Goal: Task Accomplishment & Management: Manage account settings

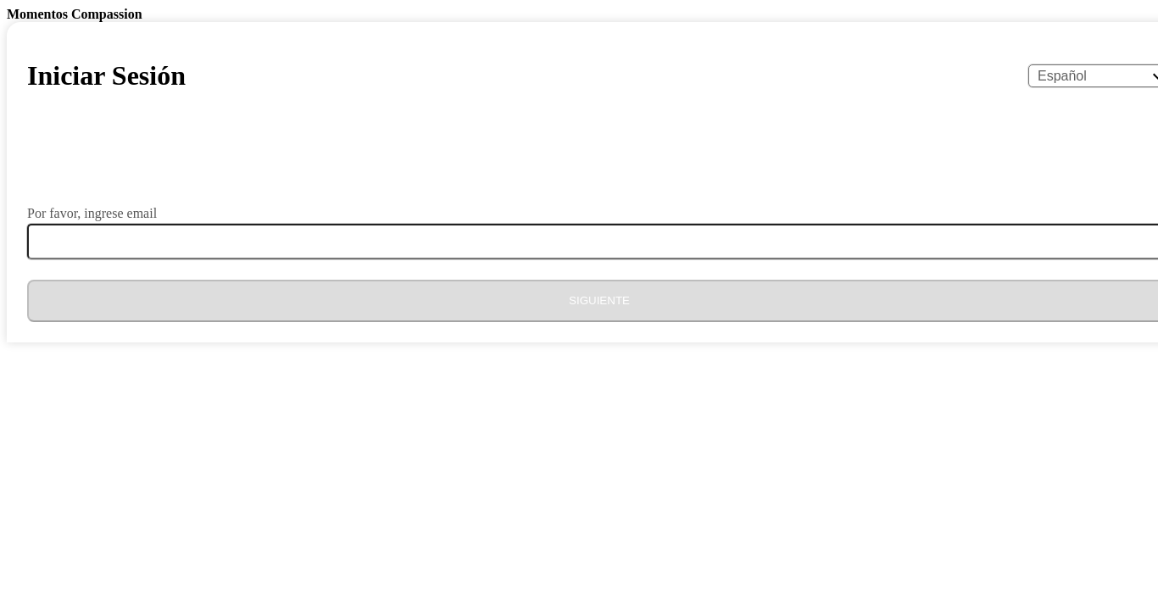
select select "es"
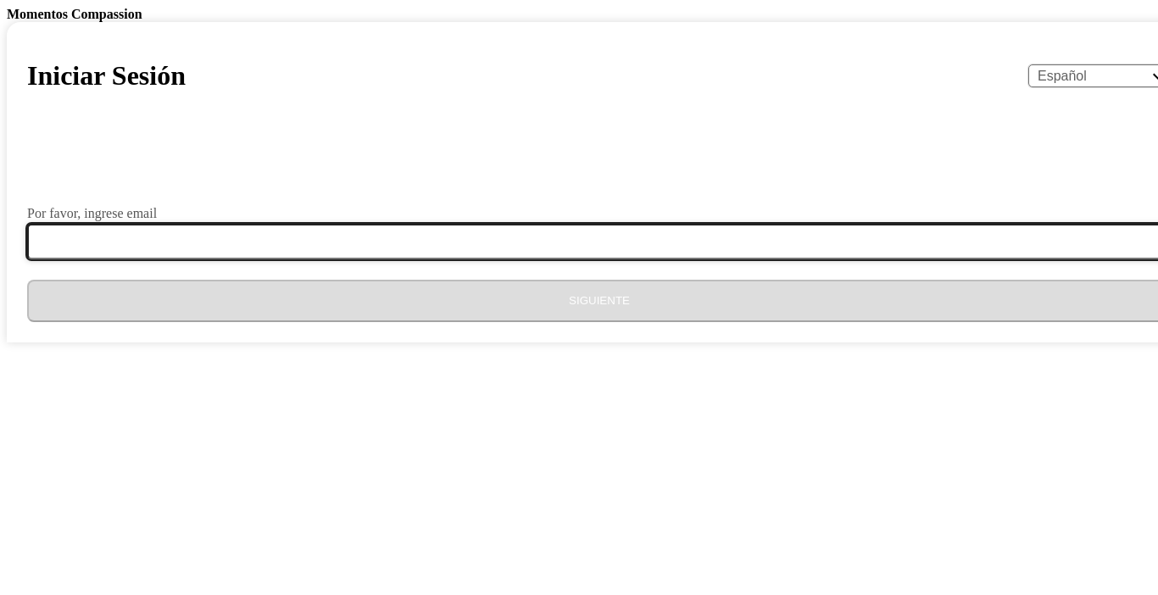
click at [408, 259] on input "Por favor, ingrese email" at bounding box center [609, 242] width 1165 height 36
type input "[EMAIL_ADDRESS][DOMAIN_NAME]"
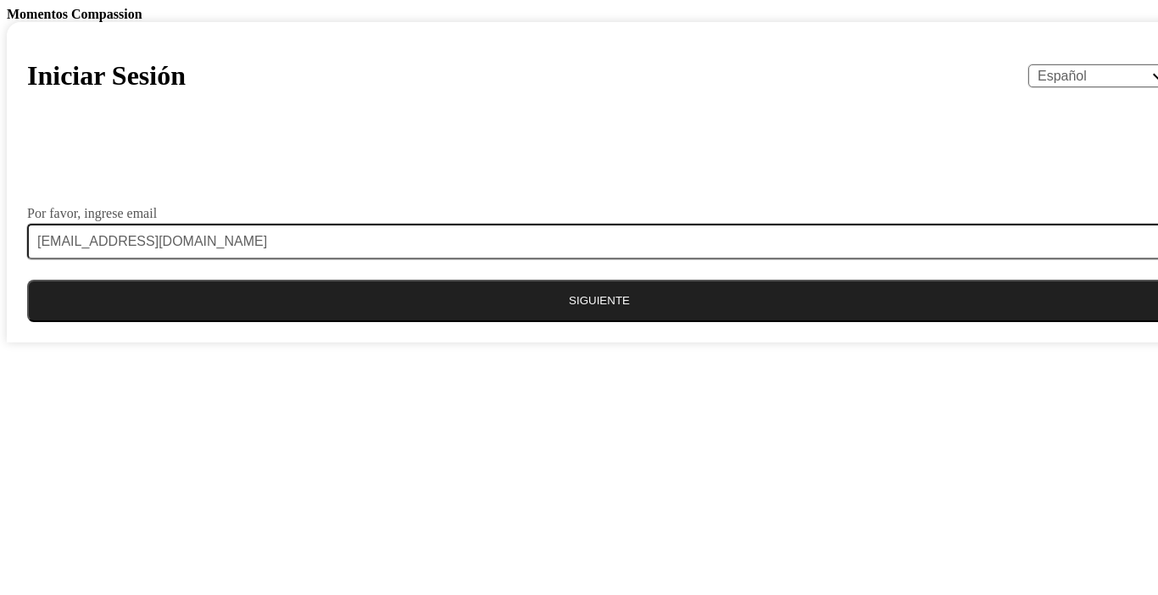
click at [630, 197] on div at bounding box center [599, 175] width 1145 height 42
click at [582, 322] on button "Siguiente" at bounding box center [599, 301] width 1145 height 42
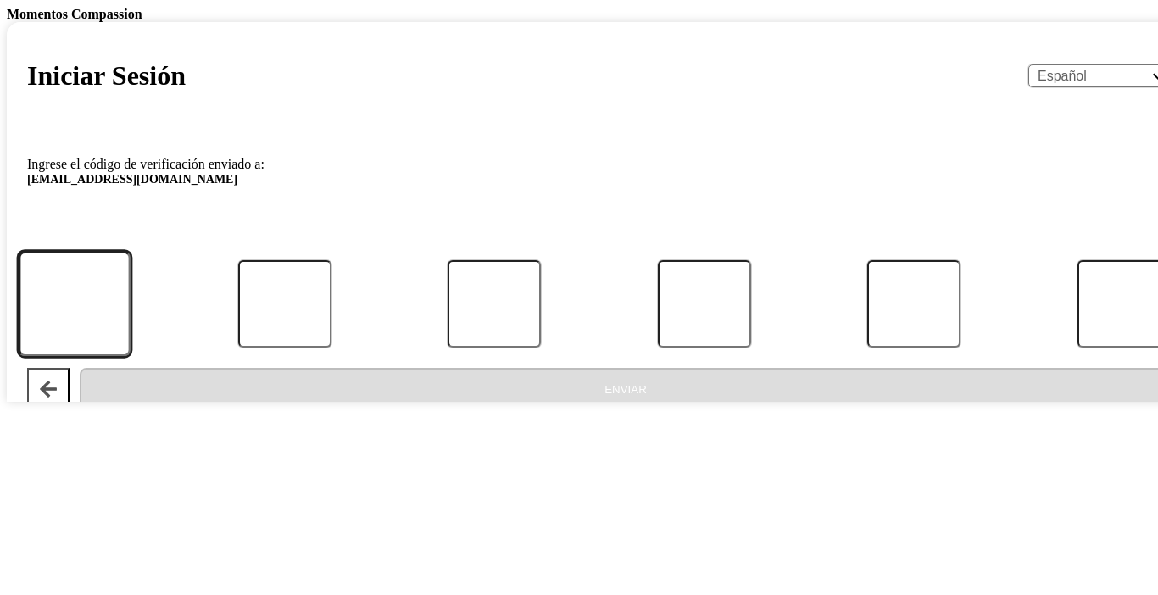
click at [131, 357] on input "Código" at bounding box center [75, 304] width 112 height 105
type input "6"
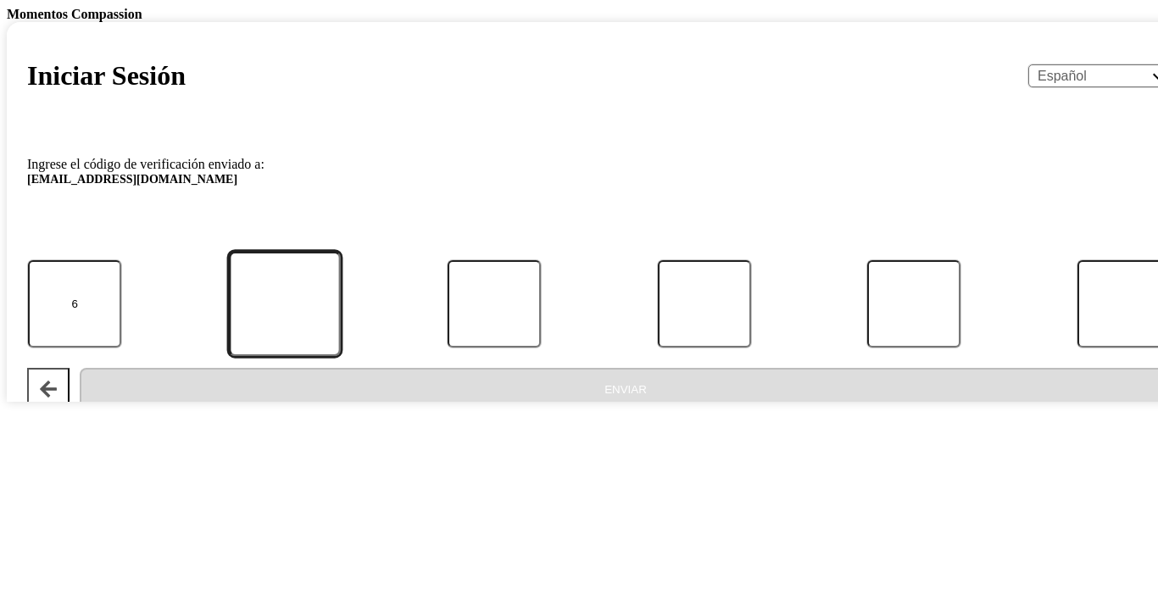
type input "6"
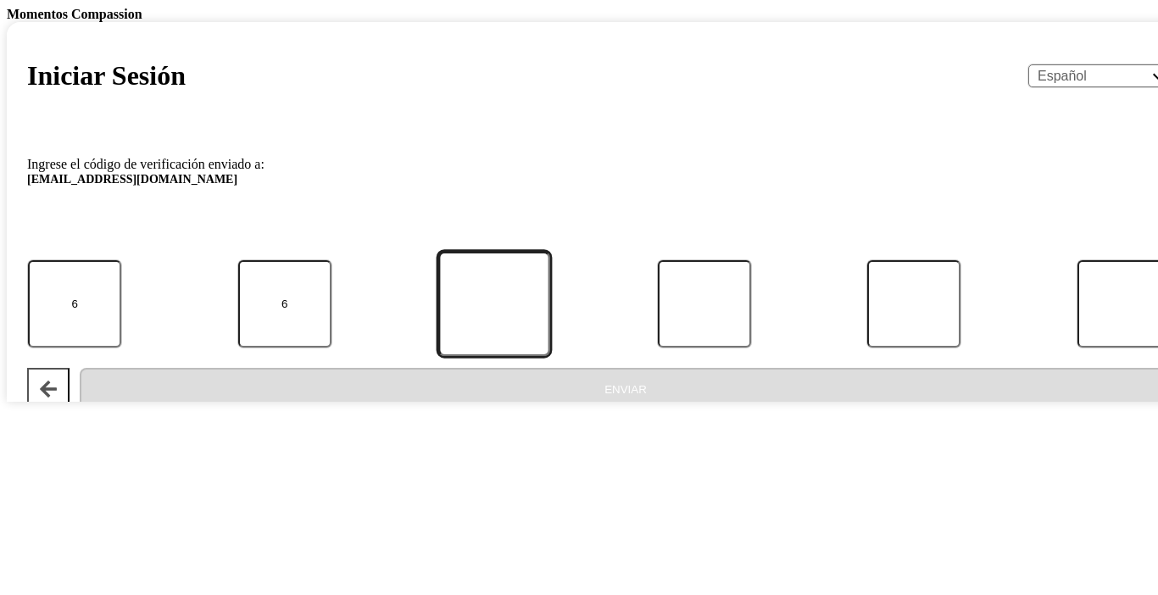
type input "7"
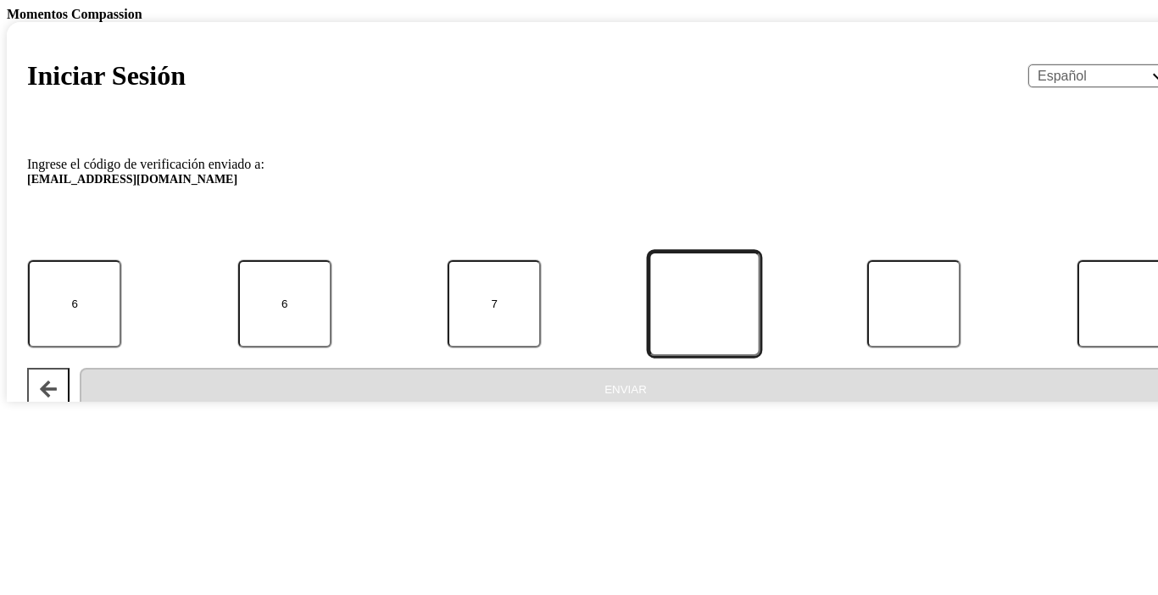
type input "5"
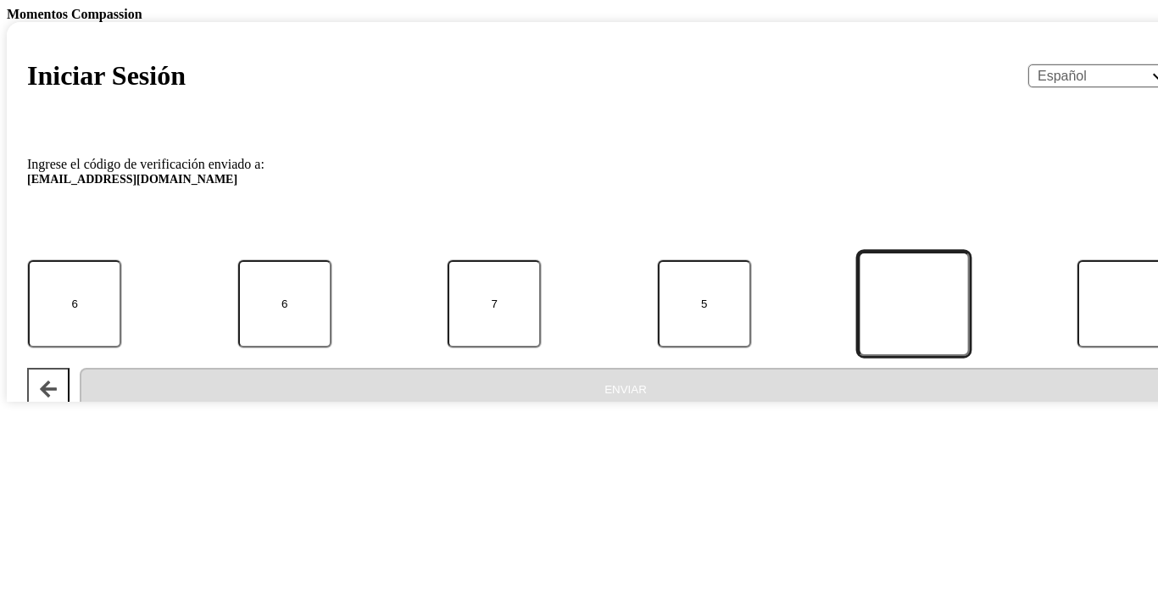
type input "8"
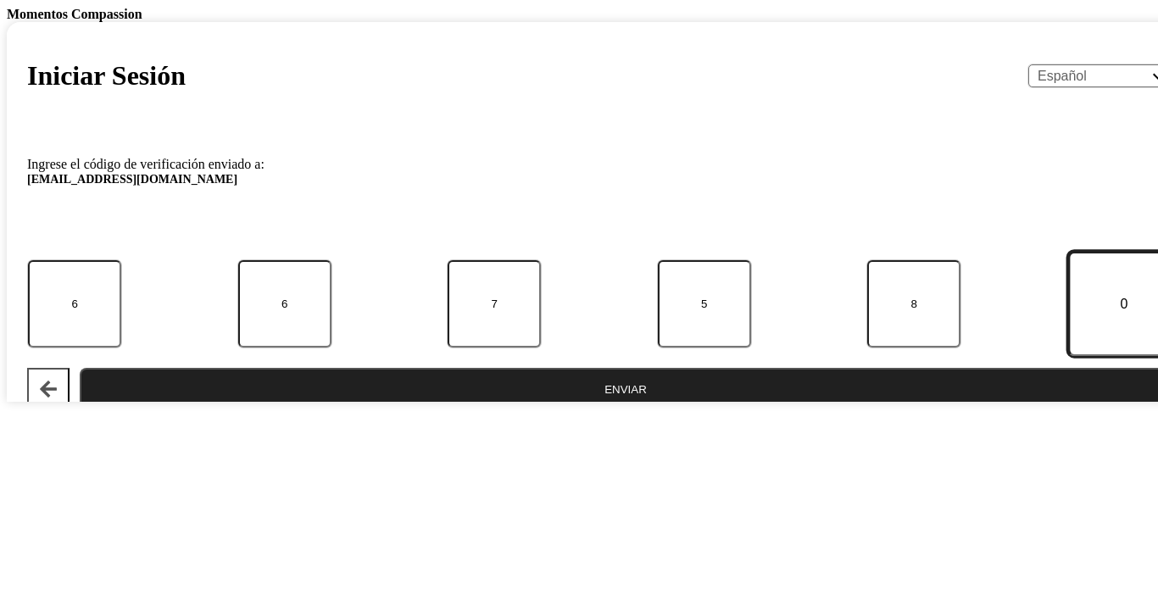
type input "0"
click at [600, 410] on button "Enviar" at bounding box center [626, 389] width 1092 height 42
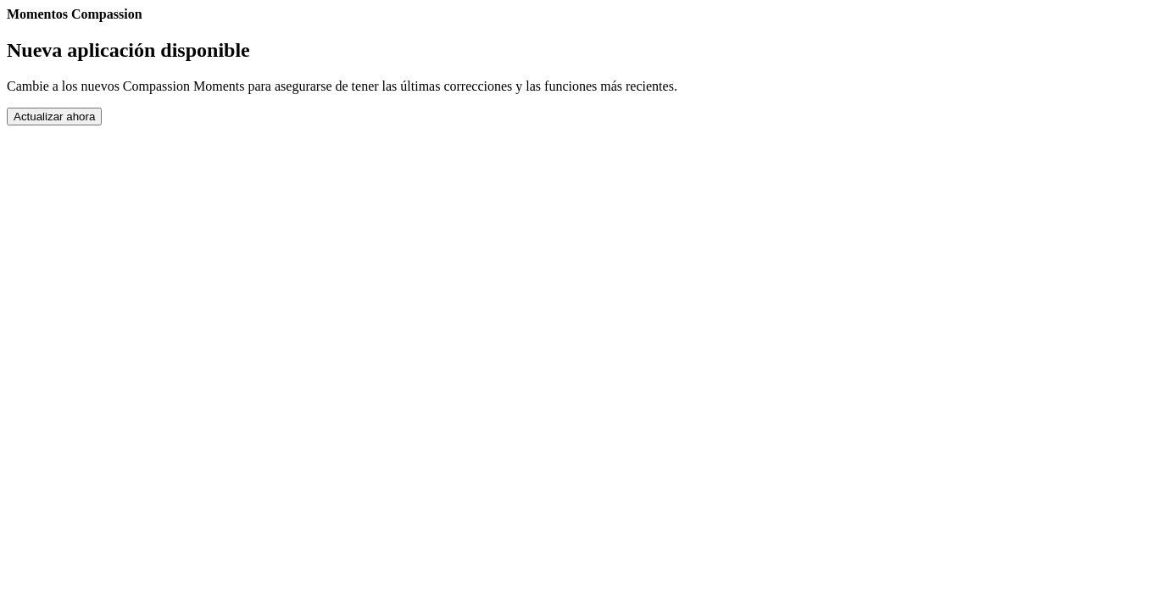
click at [102, 125] on button "Actualizar ahora" at bounding box center [54, 117] width 95 height 18
